Goal: Check status: Check status

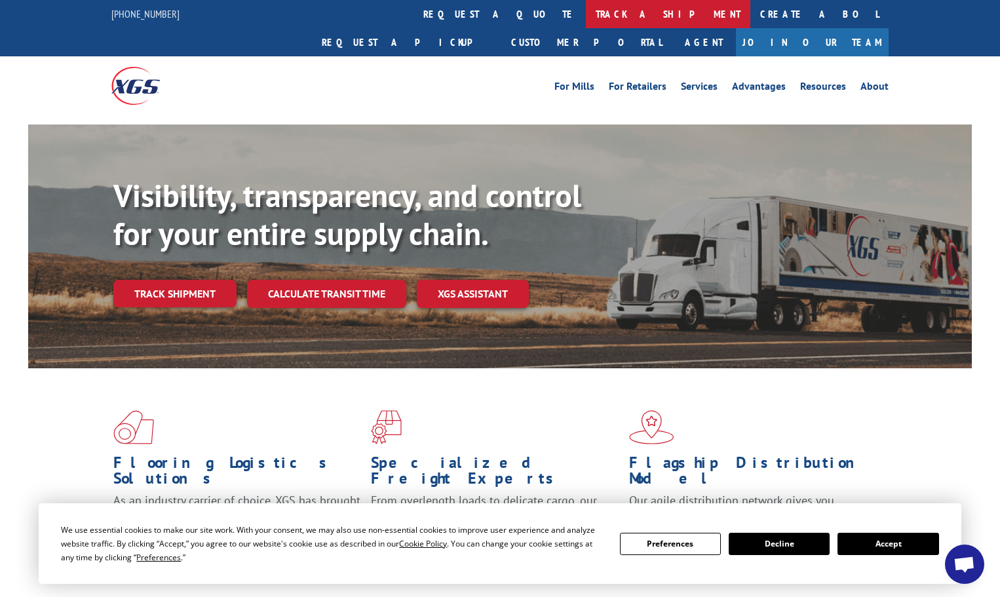
click at [586, 12] on link "track a shipment" at bounding box center [668, 14] width 164 height 28
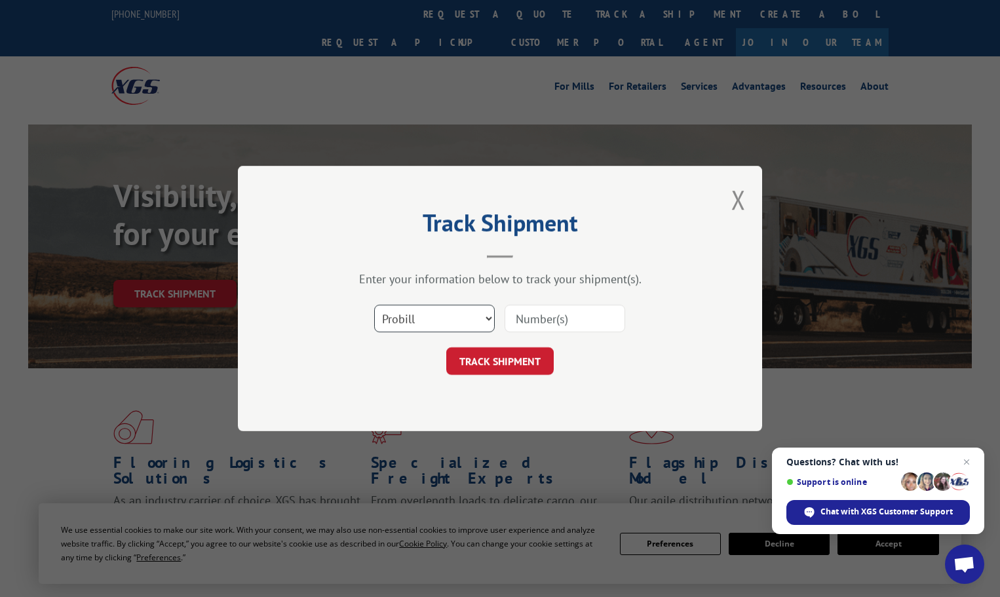
click at [485, 315] on select "Select category... Probill BOL PO" at bounding box center [434, 319] width 121 height 28
select select "bol"
click at [374, 305] on select "Select category... Probill BOL PO" at bounding box center [434, 319] width 121 height 28
click at [526, 316] on input at bounding box center [564, 319] width 121 height 28
paste input "17523953"
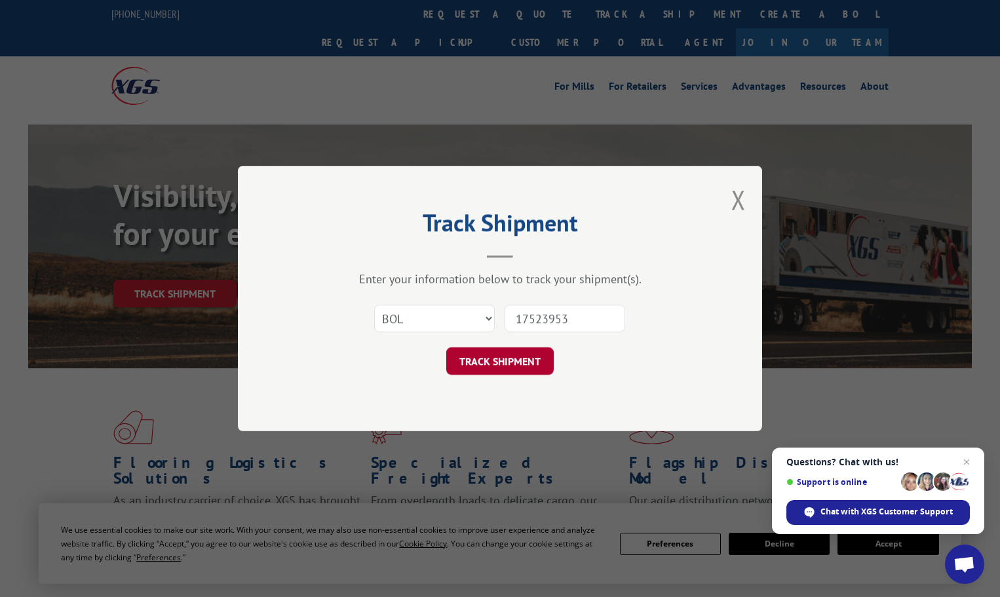
type input "17523953"
click at [492, 356] on button "TRACK SHIPMENT" at bounding box center [499, 361] width 107 height 28
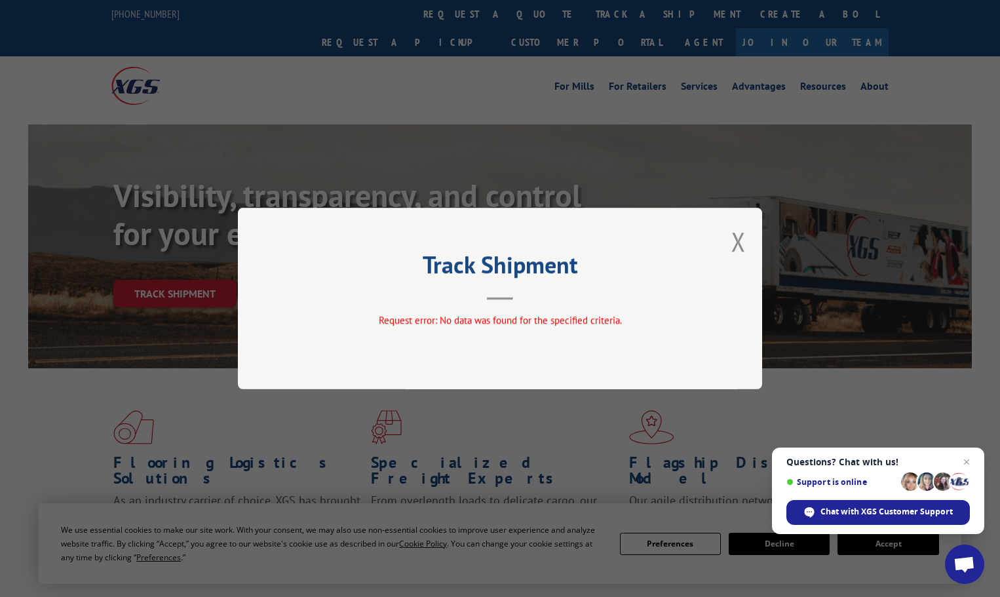
drag, startPoint x: 732, startPoint y: 236, endPoint x: 678, endPoint y: 198, distance: 66.3
click at [733, 236] on button "Close modal" at bounding box center [738, 241] width 14 height 35
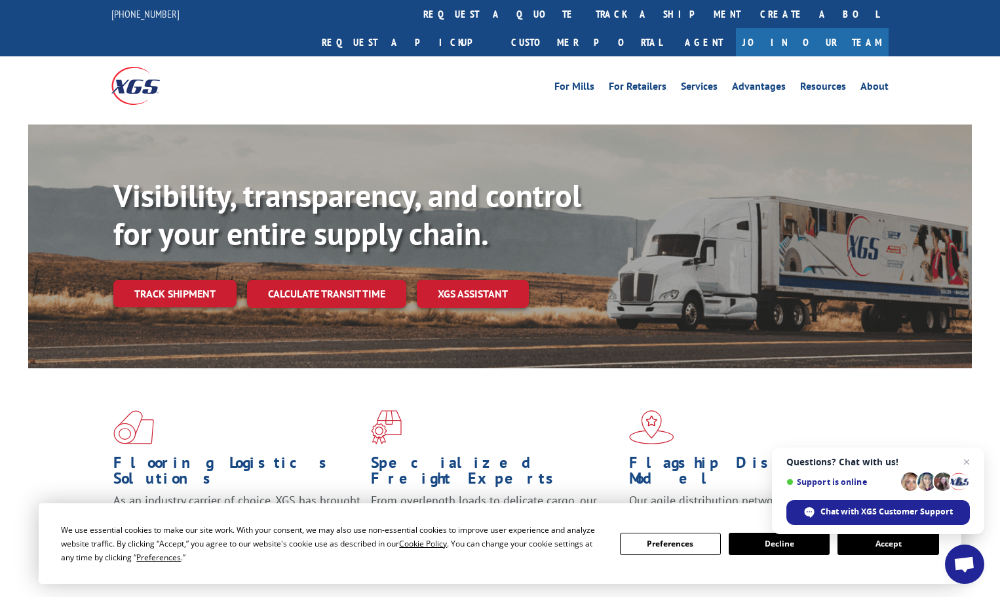
click at [586, 12] on link "track a shipment" at bounding box center [668, 14] width 164 height 28
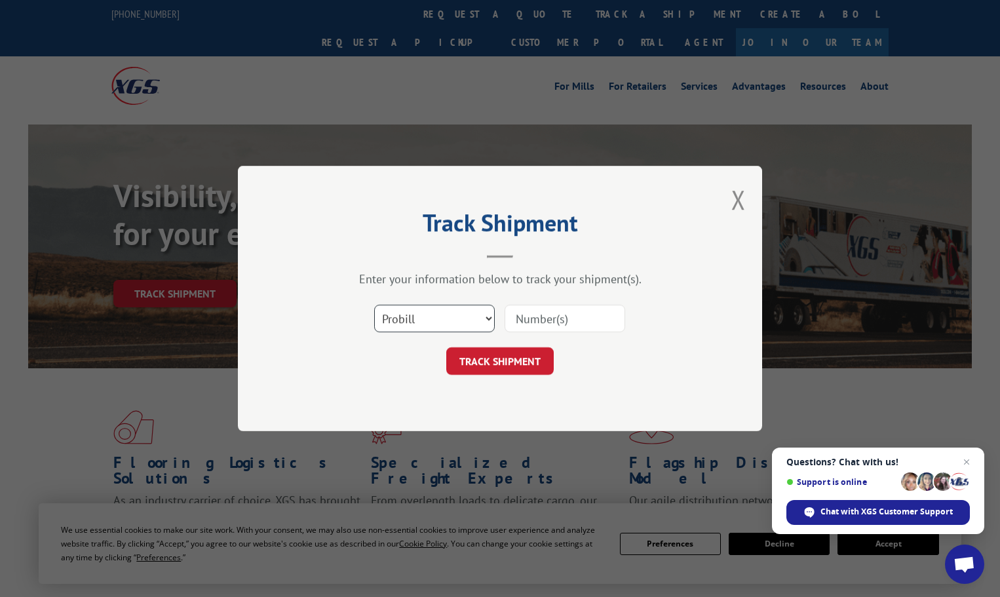
click at [477, 322] on select "Select category... Probill BOL PO" at bounding box center [434, 319] width 121 height 28
click at [374, 305] on select "Select category... Probill BOL PO" at bounding box center [434, 319] width 121 height 28
drag, startPoint x: 487, startPoint y: 318, endPoint x: 481, endPoint y: 318, distance: 6.6
click at [487, 318] on select "Select category... Probill BOL PO" at bounding box center [434, 319] width 121 height 28
select select "probill"
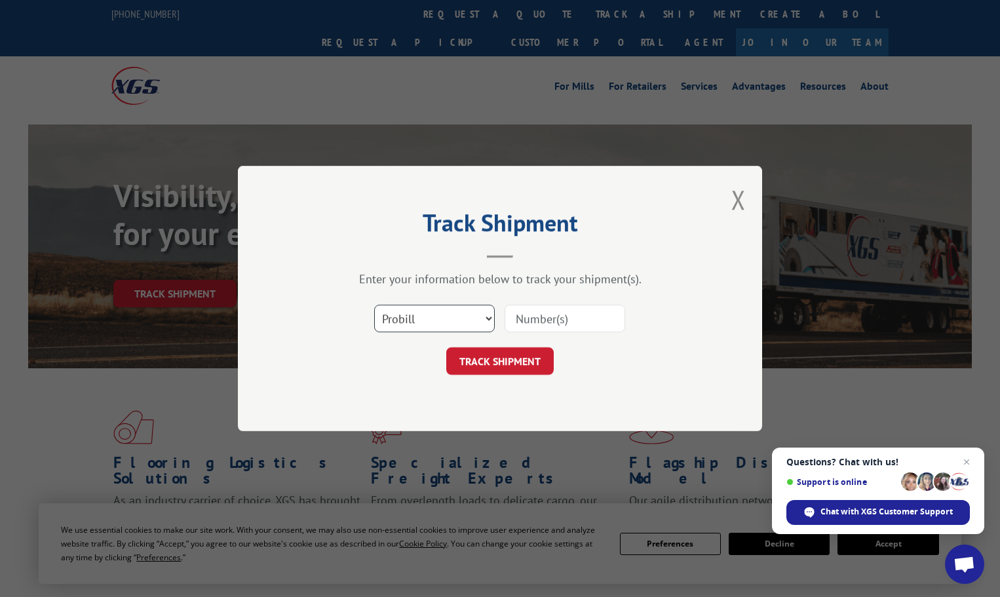
click at [374, 305] on select "Select category... Probill BOL PO" at bounding box center [434, 319] width 121 height 28
paste input "17523953"
type input "17523953"
drag, startPoint x: 478, startPoint y: 358, endPoint x: 487, endPoint y: 358, distance: 8.5
click at [479, 358] on button "TRACK SHIPMENT" at bounding box center [499, 361] width 107 height 28
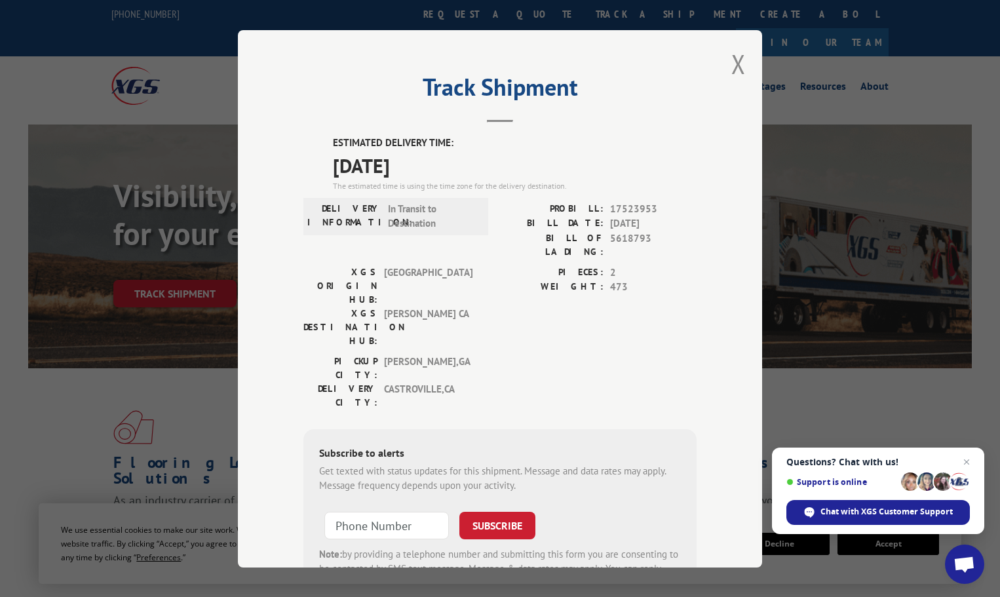
drag, startPoint x: 735, startPoint y: 58, endPoint x: 709, endPoint y: 55, distance: 25.7
click at [736, 57] on button "Close modal" at bounding box center [738, 64] width 14 height 35
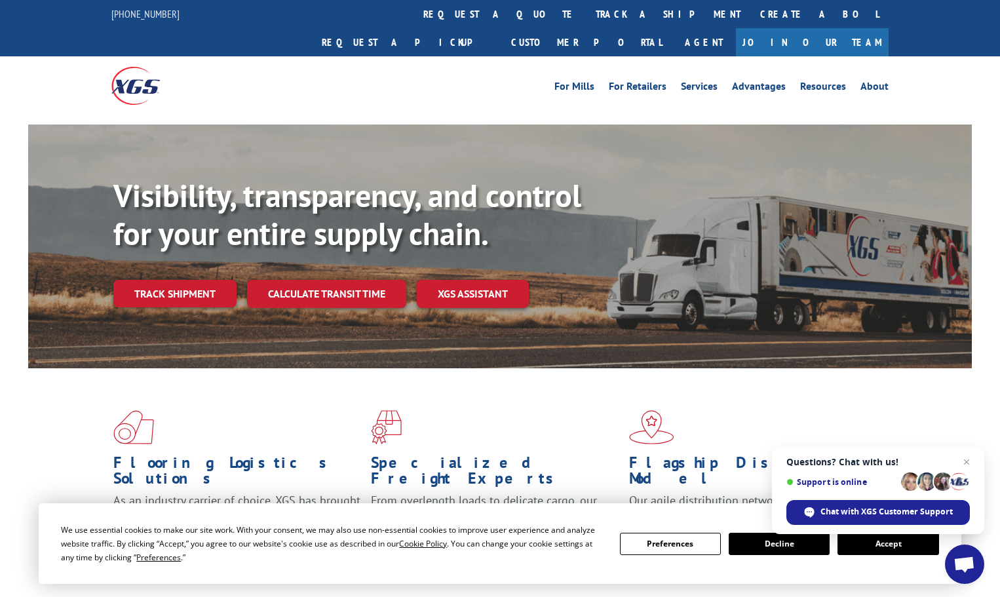
click at [942, 404] on div "Flooring Logistics Solutions As an industry carrier of choice, XGS has brought …" at bounding box center [499, 488] width 943 height 240
click at [964, 459] on span "Close chat" at bounding box center [966, 462] width 16 height 16
